Goal: Task Accomplishment & Management: Complete application form

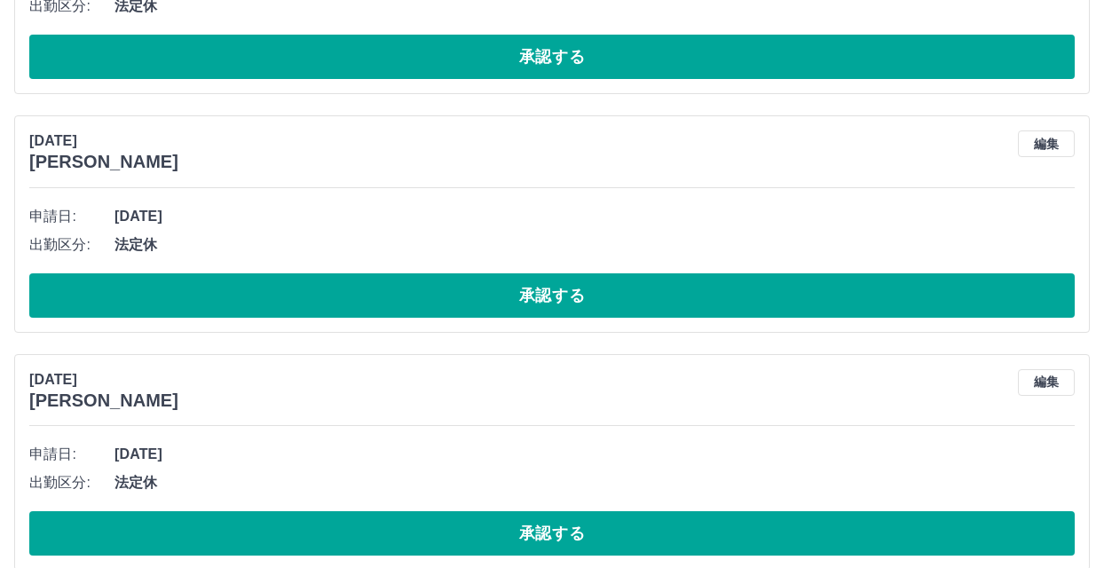
scroll to position [4873, 0]
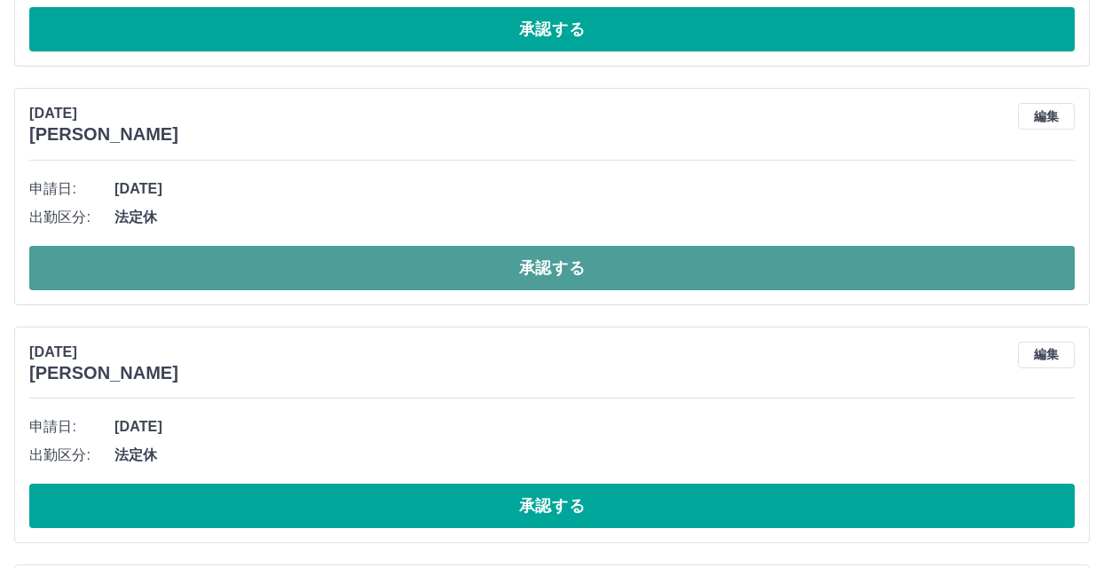
click at [555, 269] on button "承認する" at bounding box center [551, 268] width 1045 height 44
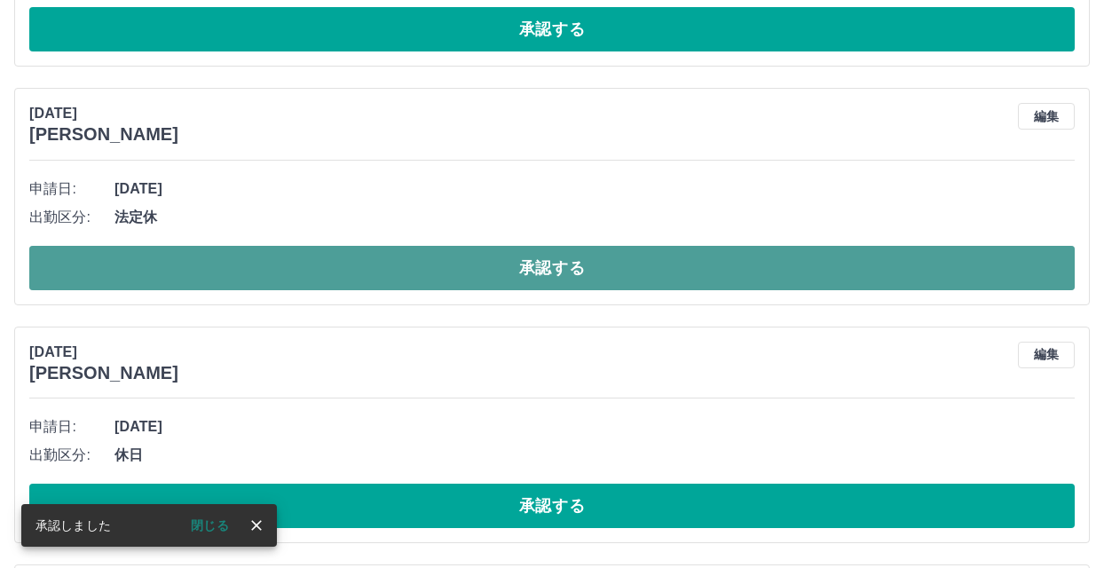
click at [560, 265] on button "承認する" at bounding box center [551, 268] width 1045 height 44
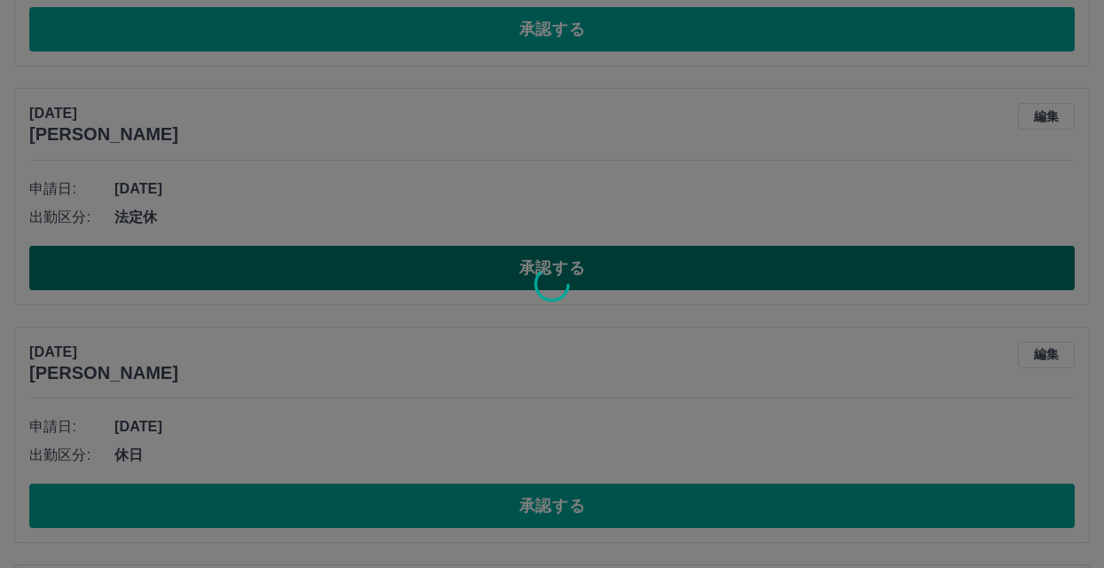
scroll to position [4871, 0]
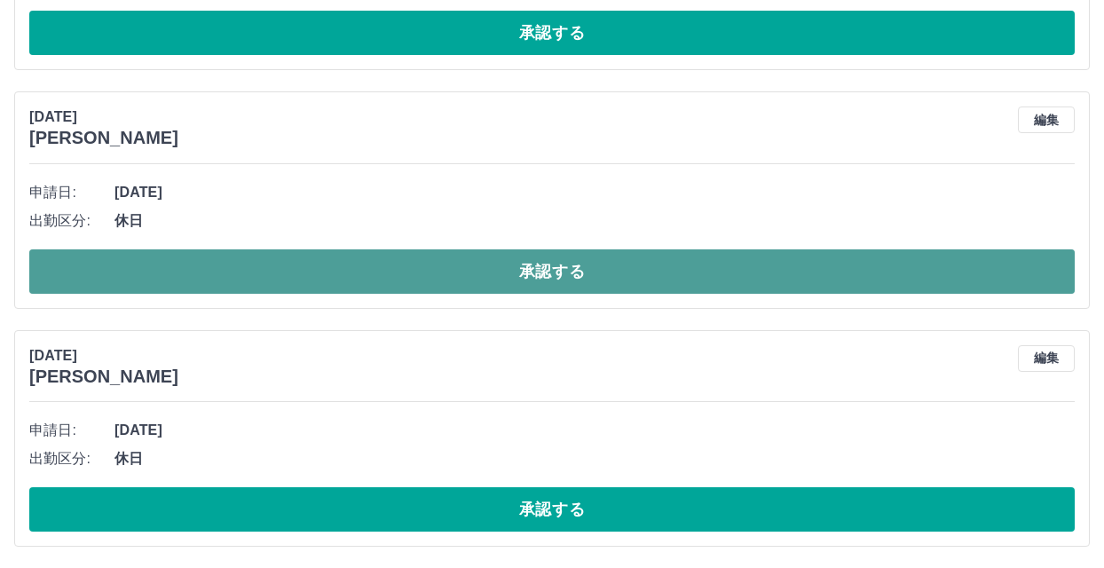
click at [583, 259] on button "承認する" at bounding box center [551, 271] width 1045 height 44
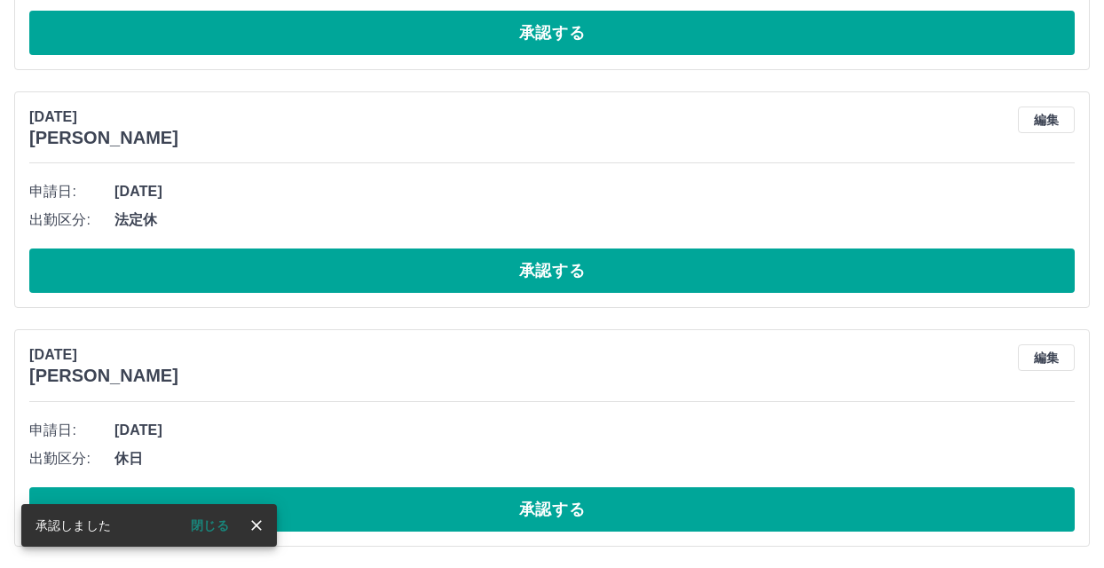
scroll to position [4633, 0]
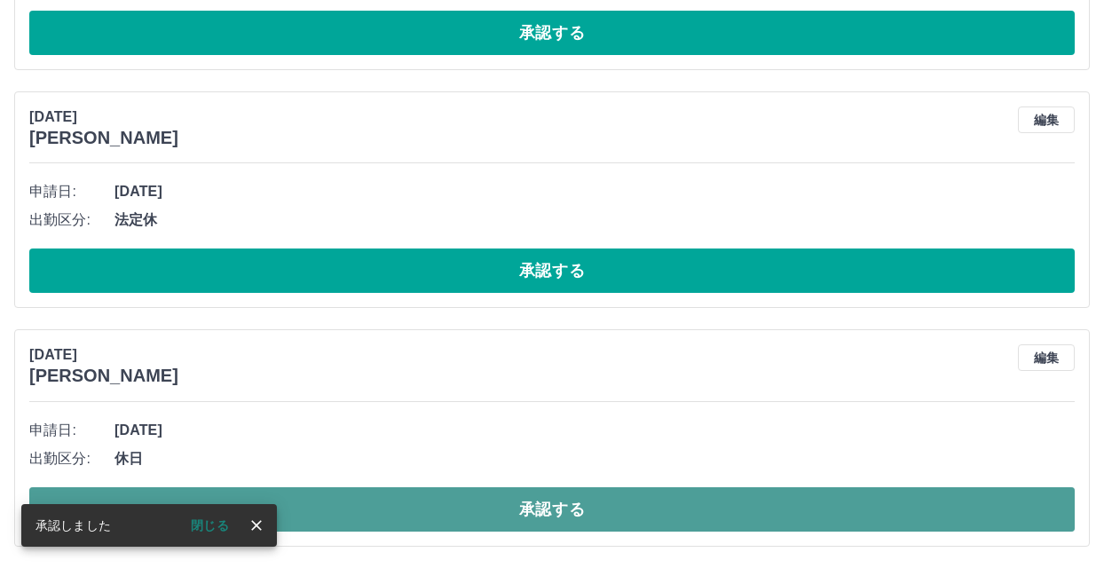
click at [515, 497] on button "承認する" at bounding box center [551, 509] width 1045 height 44
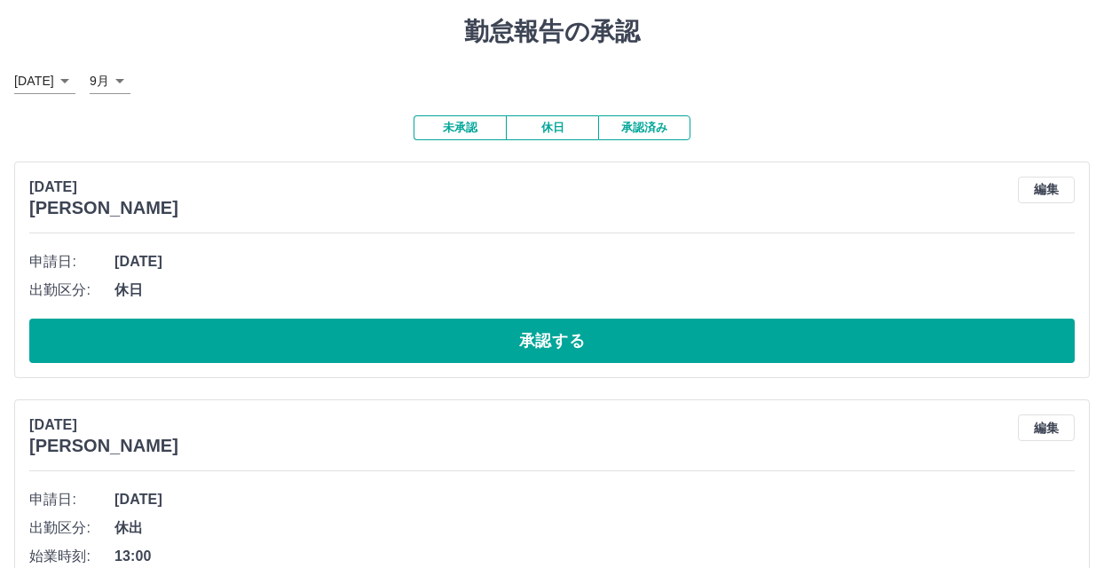
scroll to position [0, 0]
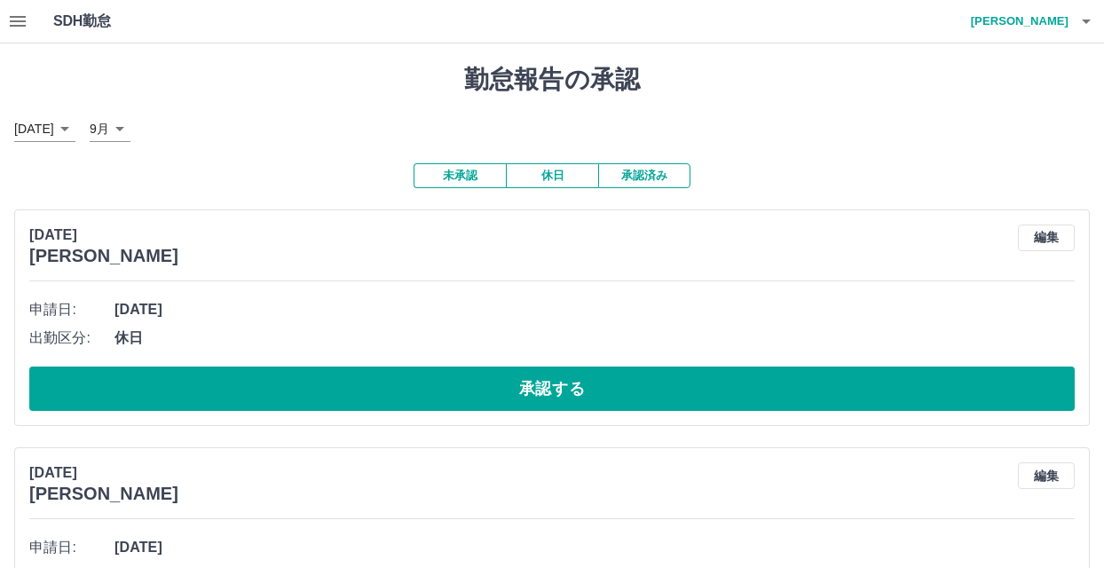
click at [638, 179] on button "承認済み" at bounding box center [644, 175] width 92 height 25
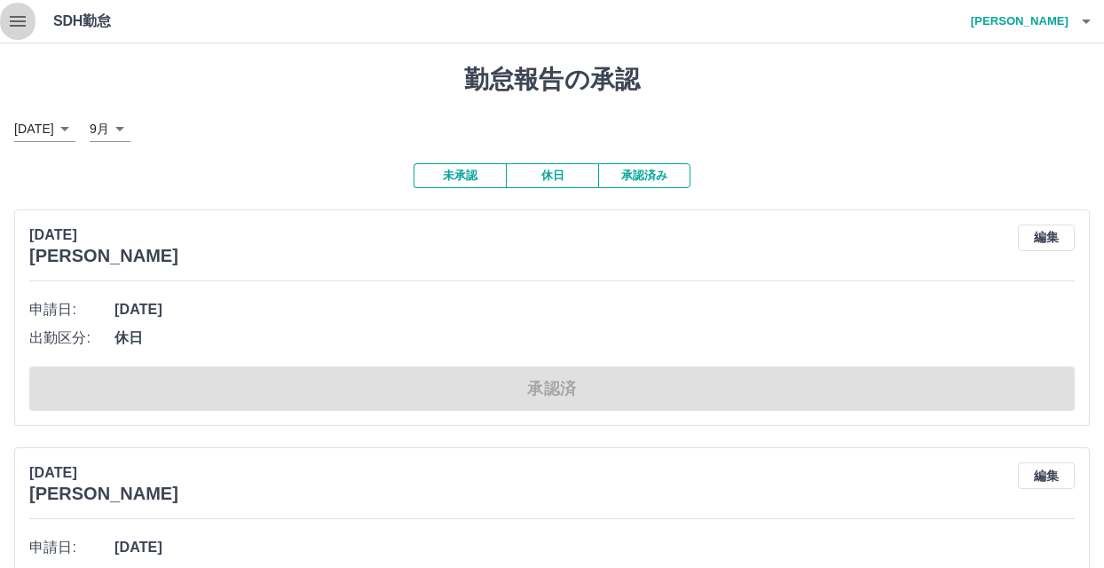
click at [26, 19] on icon "button" at bounding box center [17, 21] width 21 height 21
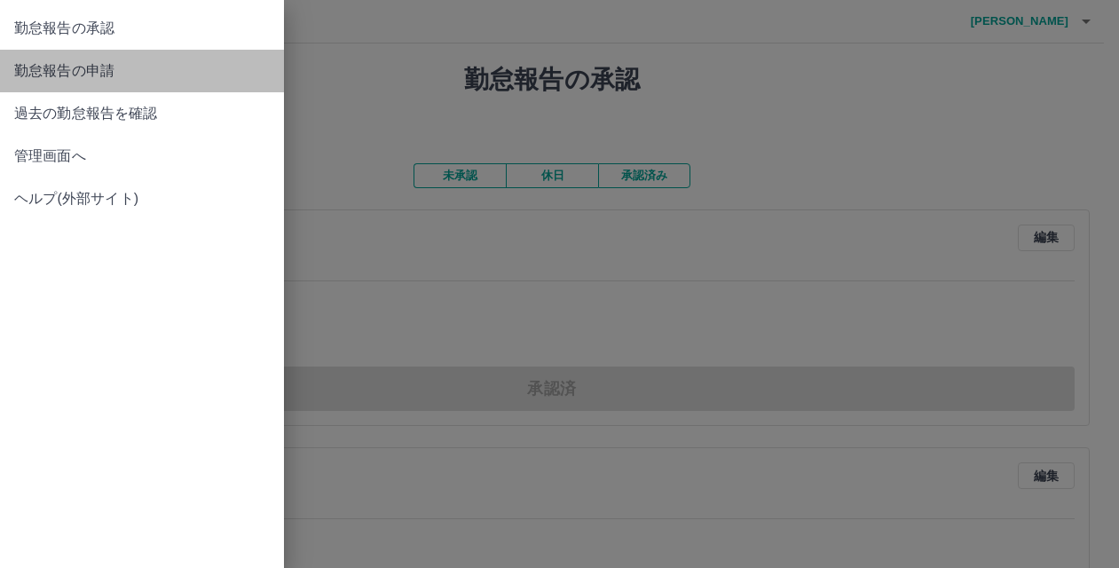
click at [58, 69] on span "勤怠報告の申請" at bounding box center [141, 70] width 255 height 21
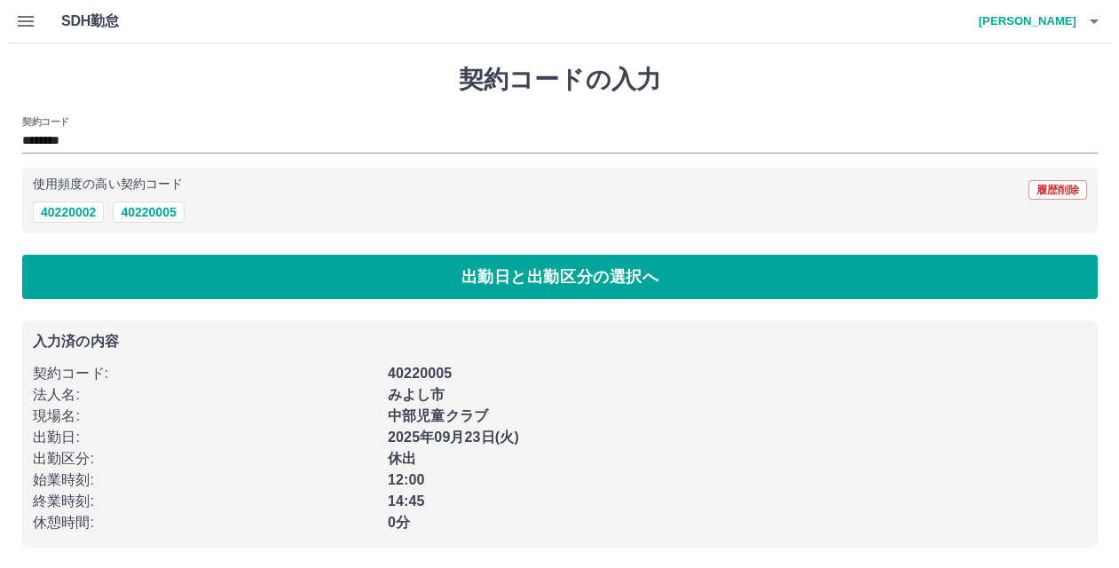
scroll to position [2, 0]
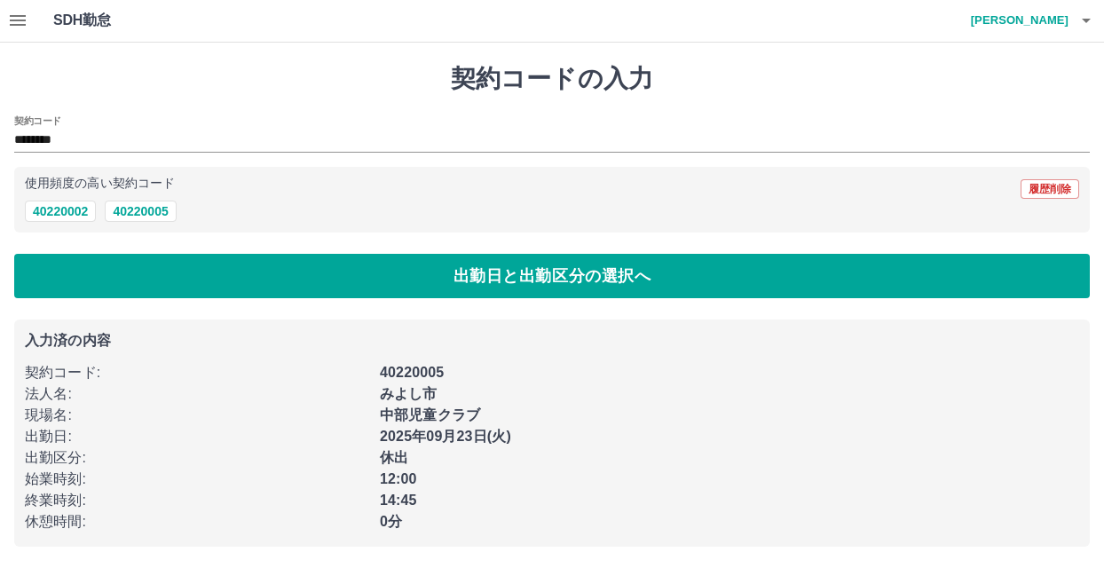
click at [462, 450] on div "休出" at bounding box center [724, 452] width 710 height 32
click at [499, 421] on div "2025年09月23日(火)" at bounding box center [724, 431] width 710 height 32
click at [404, 423] on div "2025年09月23日(火)" at bounding box center [724, 431] width 710 height 32
click at [437, 483] on div "14:45" at bounding box center [724, 495] width 710 height 32
click at [20, 13] on icon "button" at bounding box center [17, 20] width 21 height 21
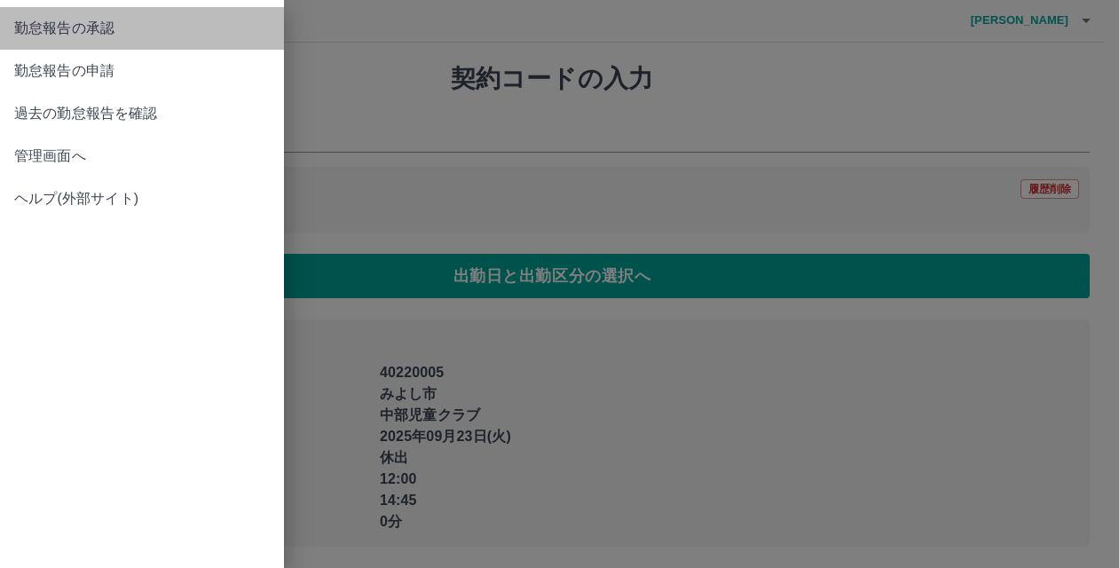
click at [37, 24] on span "勤怠報告の承認" at bounding box center [141, 28] width 255 height 21
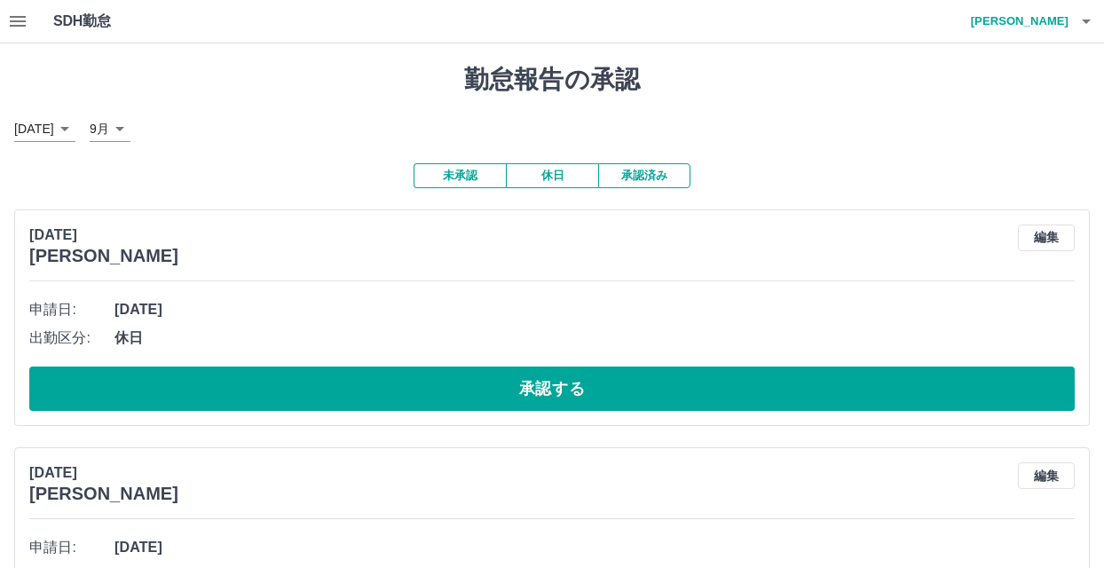
click at [657, 171] on button "承認済み" at bounding box center [644, 175] width 92 height 25
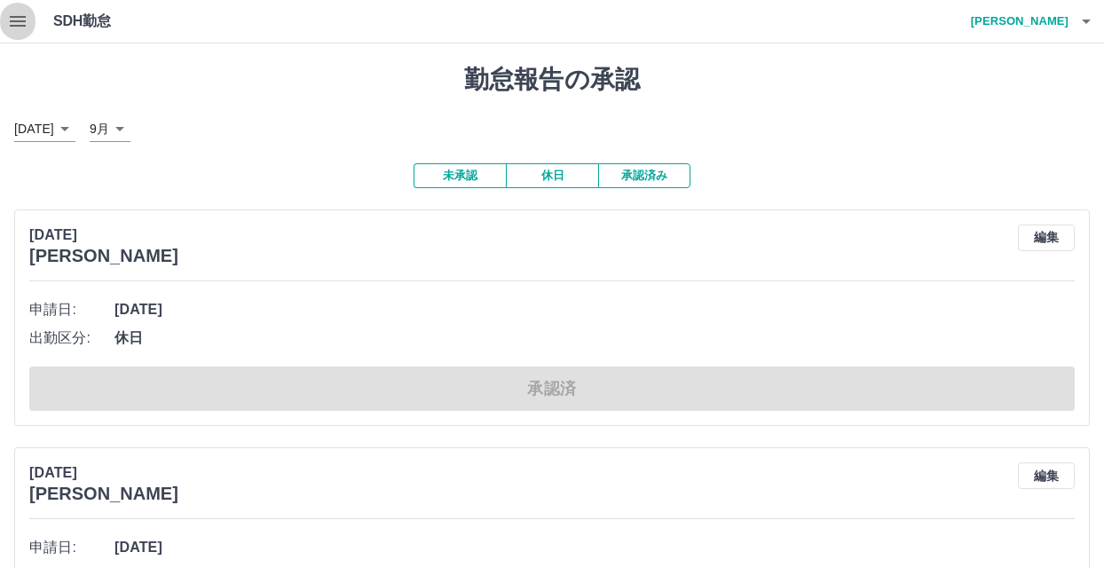
click at [20, 24] on icon "button" at bounding box center [17, 21] width 21 height 21
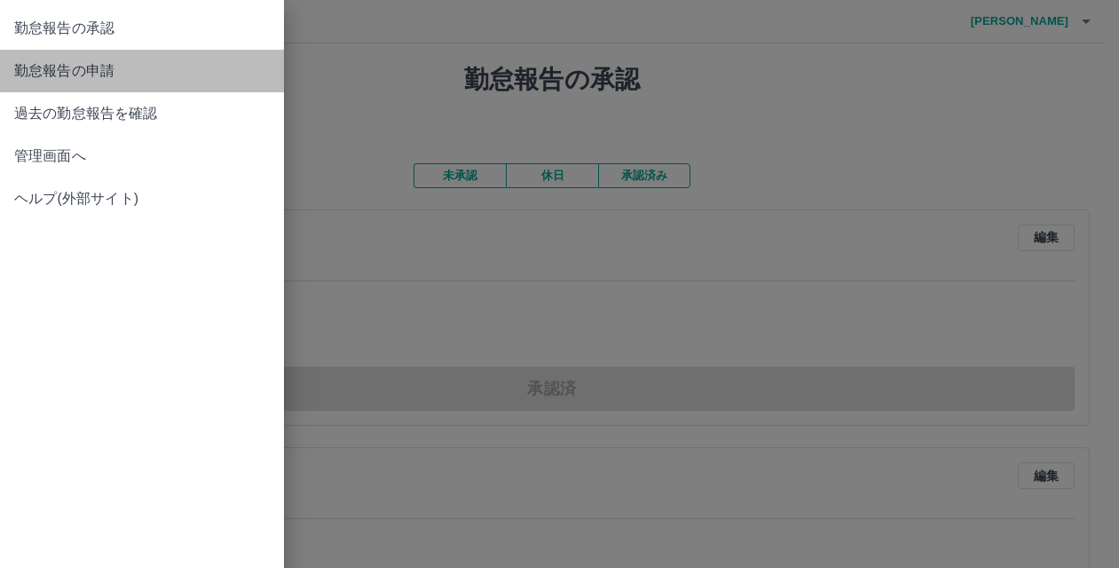
click at [73, 67] on span "勤怠報告の申請" at bounding box center [141, 70] width 255 height 21
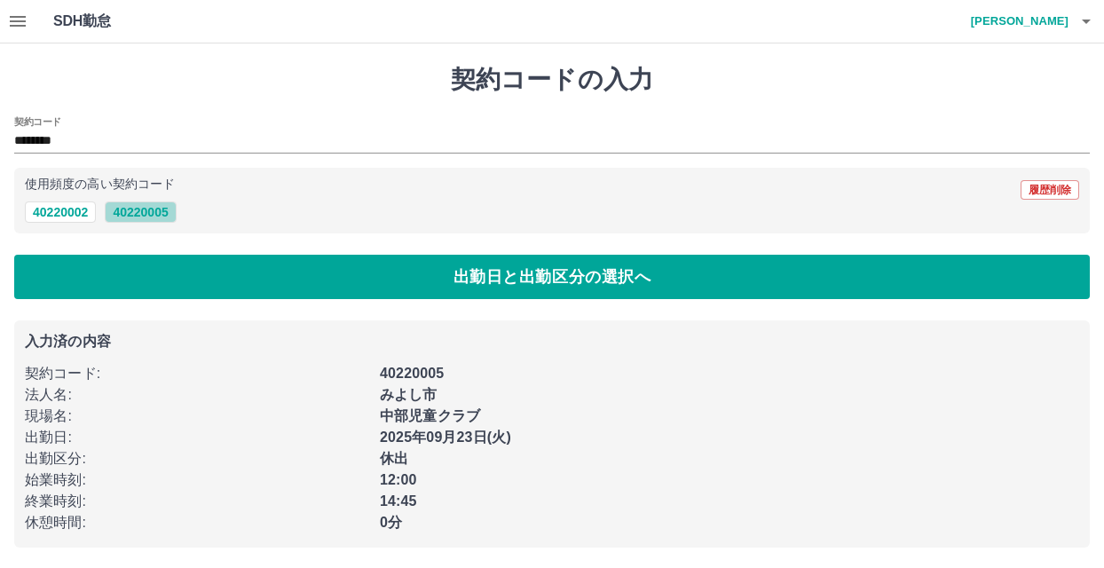
click at [163, 208] on button "40220005" at bounding box center [140, 211] width 71 height 21
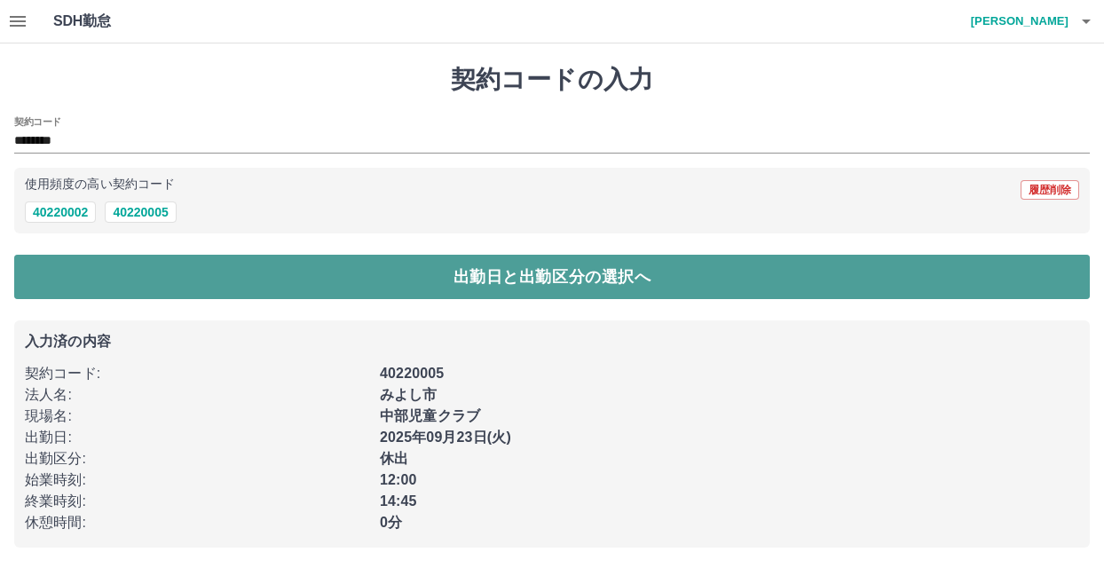
click at [481, 277] on button "出勤日と出勤区分の選択へ" at bounding box center [551, 277] width 1075 height 44
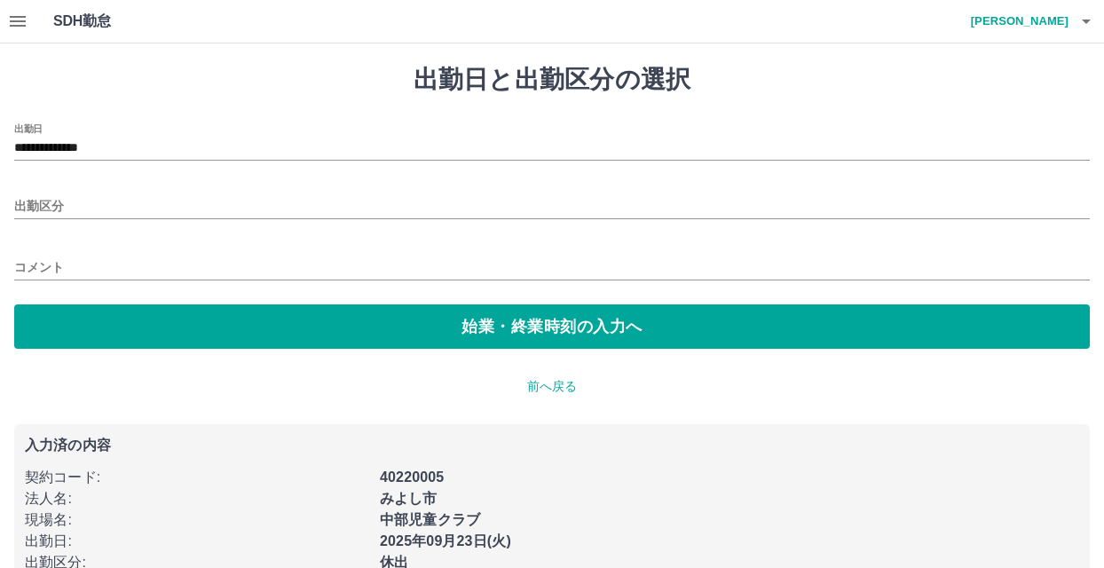
type input "**********"
type input "**"
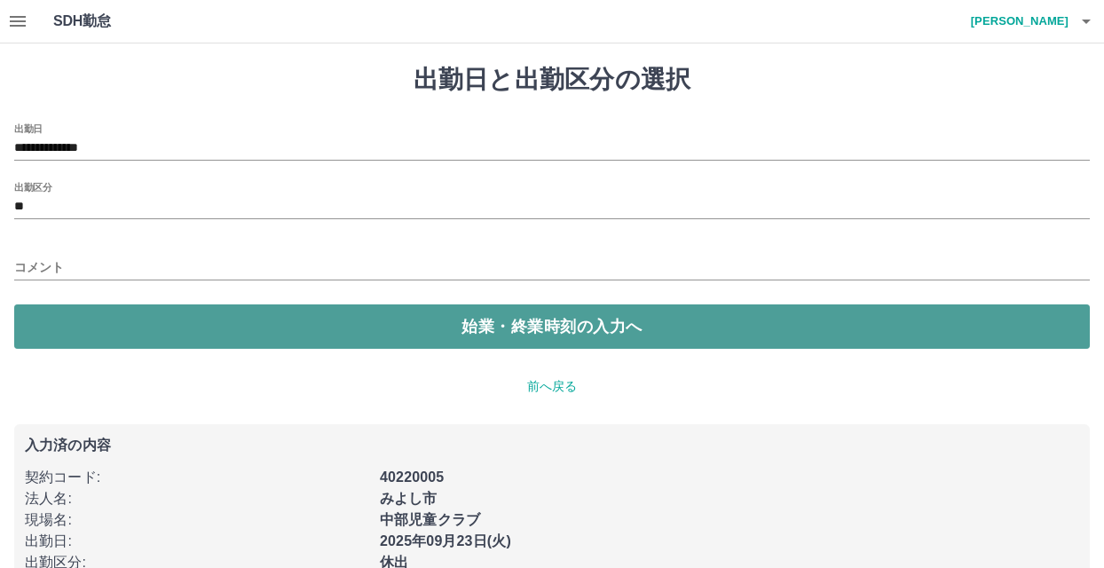
click at [516, 320] on button "始業・終業時刻の入力へ" at bounding box center [551, 326] width 1075 height 44
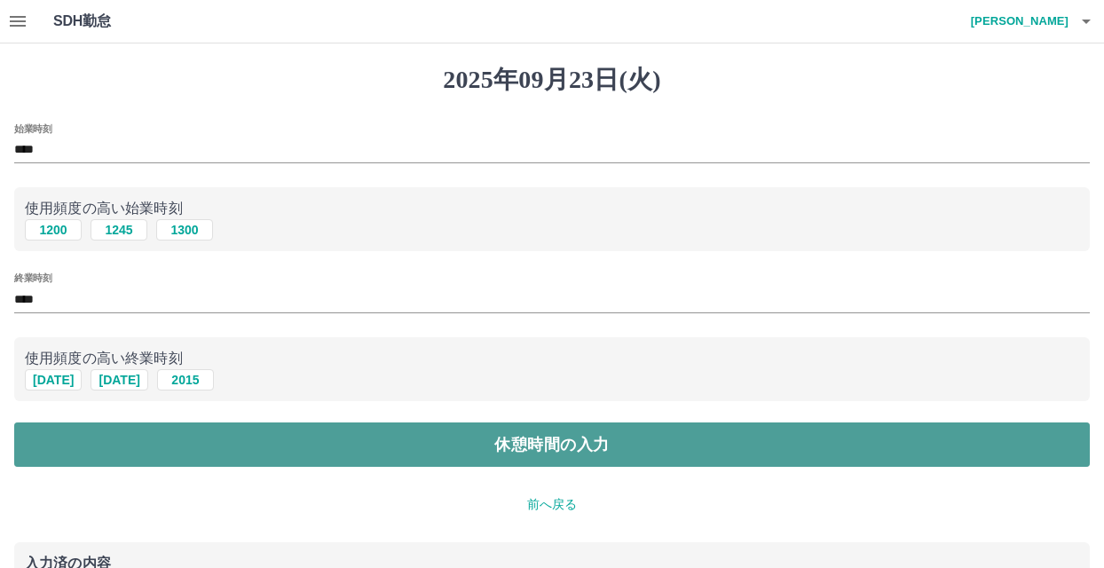
click at [516, 448] on button "休憩時間の入力" at bounding box center [551, 444] width 1075 height 44
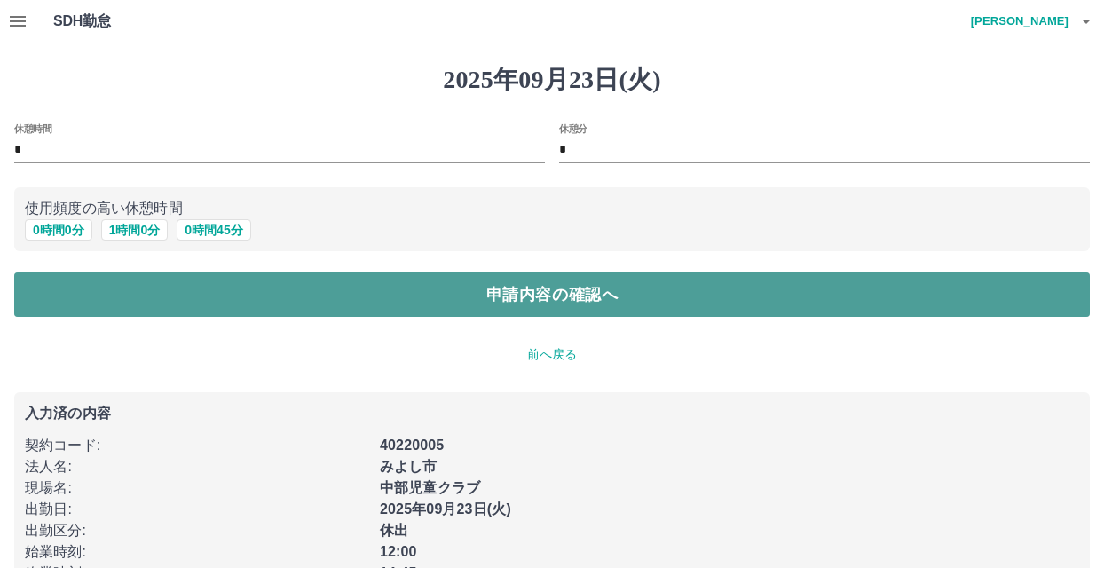
click at [445, 300] on button "申請内容の確認へ" at bounding box center [551, 294] width 1075 height 44
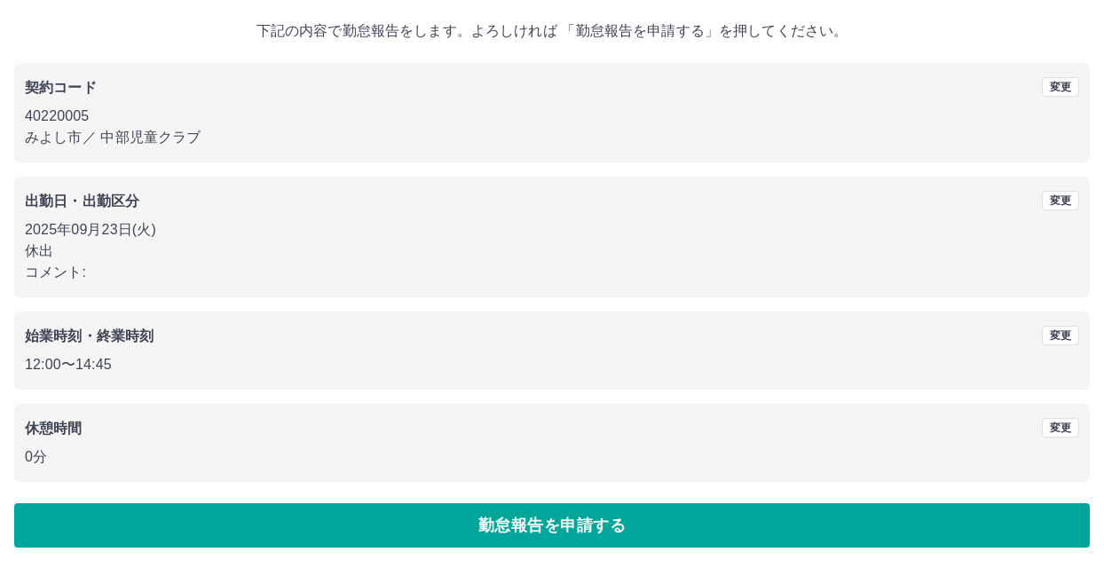
scroll to position [97, 0]
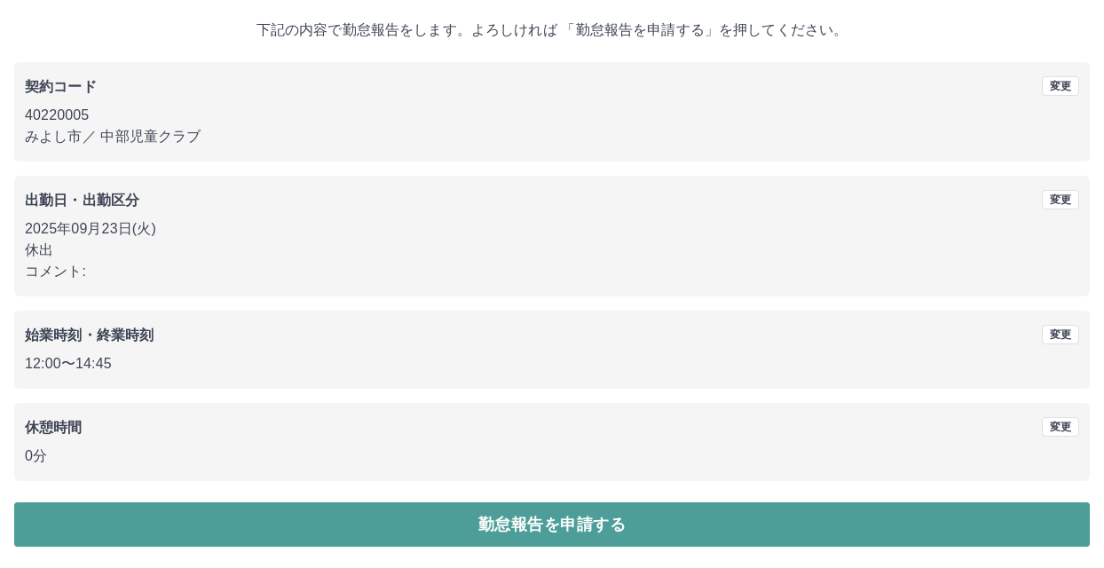
click at [552, 513] on button "勤怠報告を申請する" at bounding box center [551, 524] width 1075 height 44
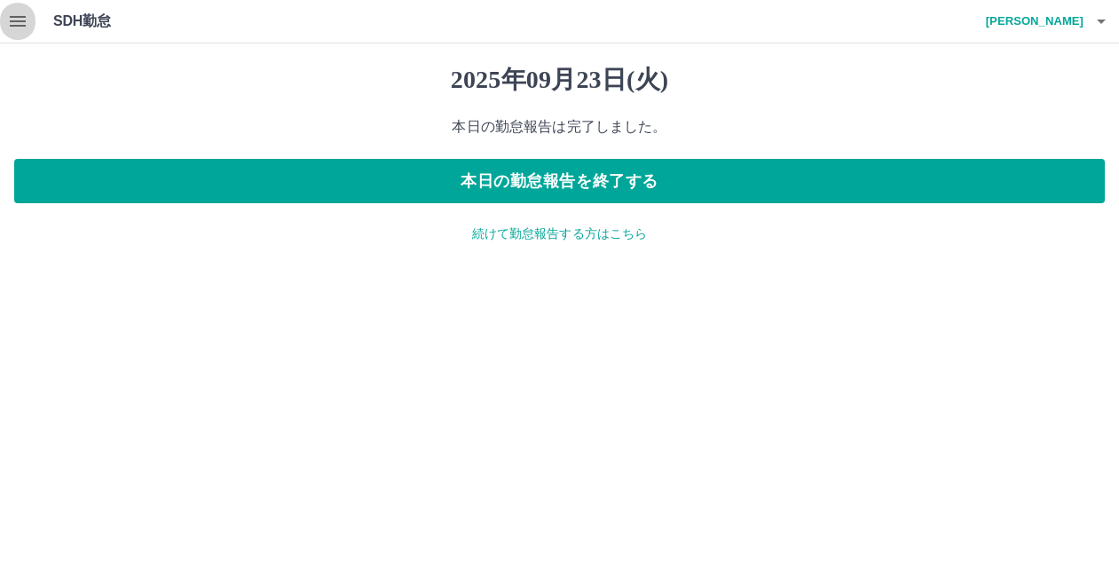
click at [13, 21] on icon "button" at bounding box center [18, 21] width 16 height 11
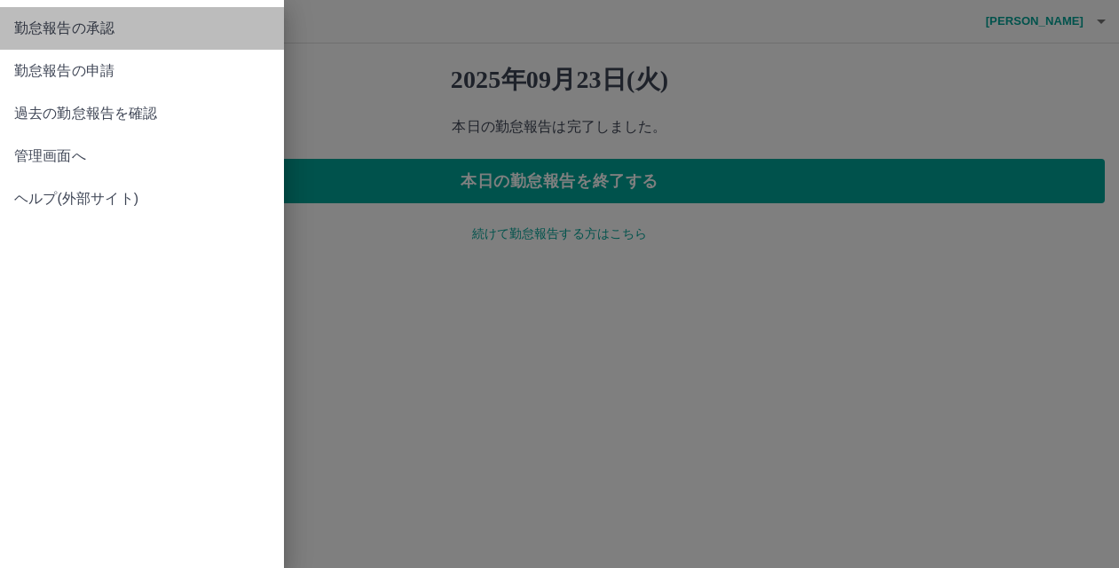
click at [38, 30] on span "勤怠報告の承認" at bounding box center [141, 28] width 255 height 21
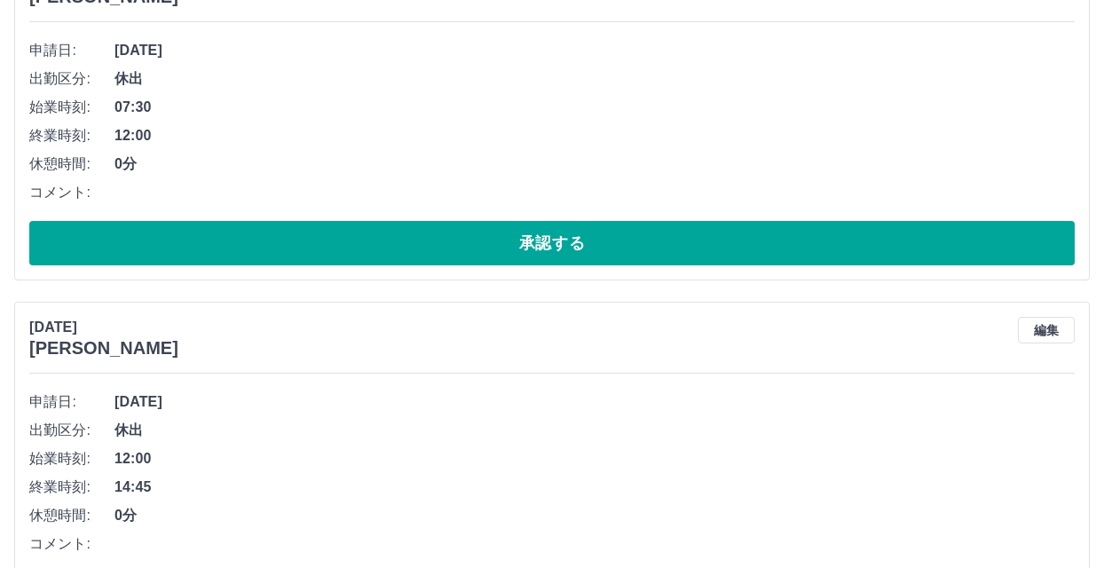
scroll to position [1508, 0]
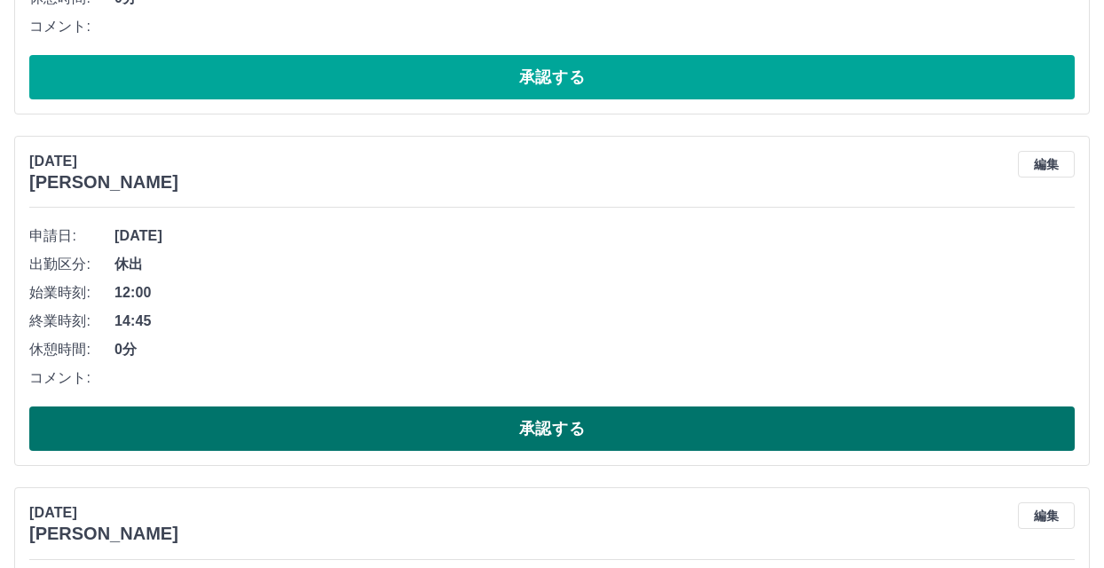
click at [484, 421] on button "承認する" at bounding box center [551, 428] width 1045 height 44
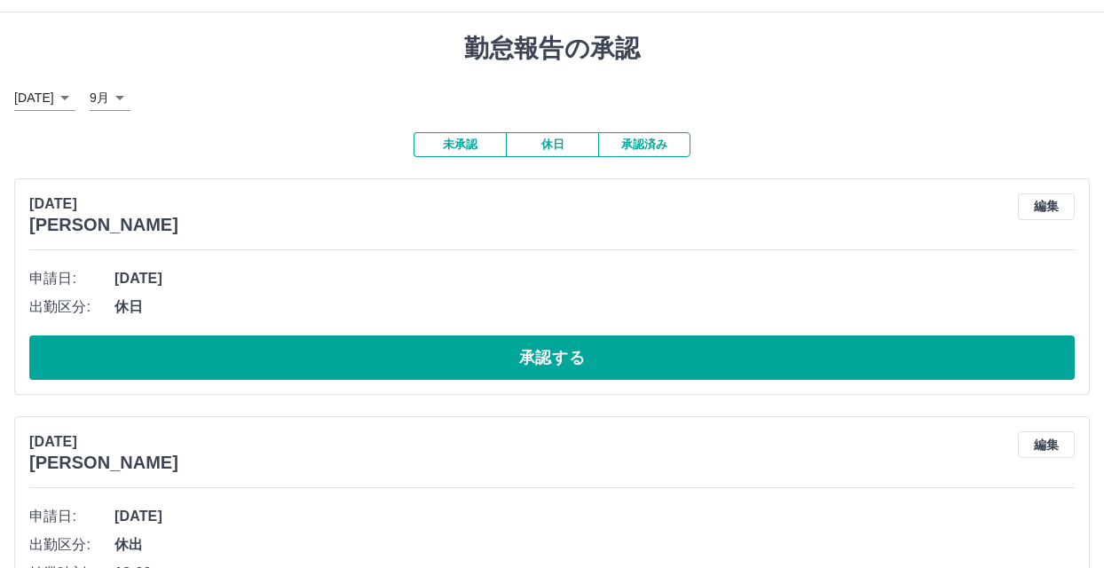
scroll to position [0, 0]
